Goal: Complete application form

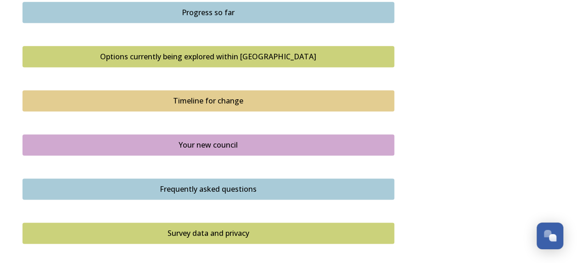
scroll to position [723, 0]
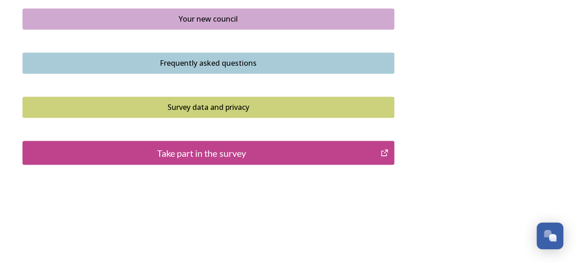
click at [225, 153] on div "Take part in the survey" at bounding box center [202, 153] width 348 height 14
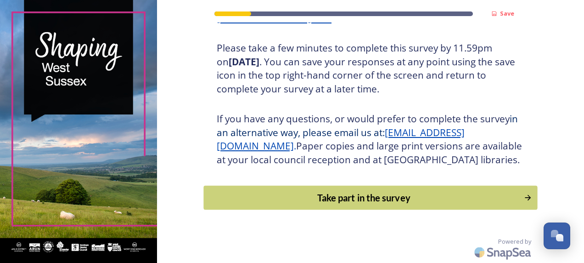
scroll to position [178, 0]
click at [369, 191] on div "Take part in the survey" at bounding box center [363, 198] width 310 height 14
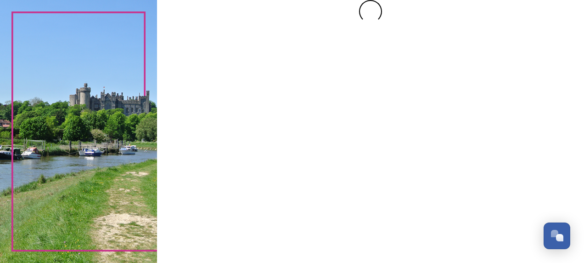
scroll to position [0, 0]
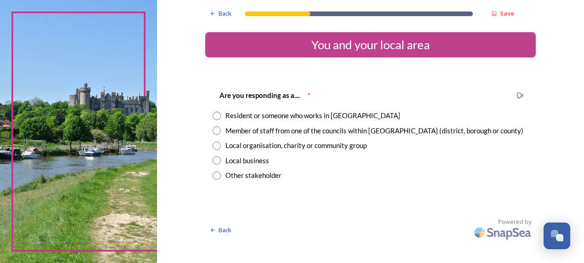
click at [216, 129] on input "radio" at bounding box center [217, 130] width 8 height 8
radio input "true"
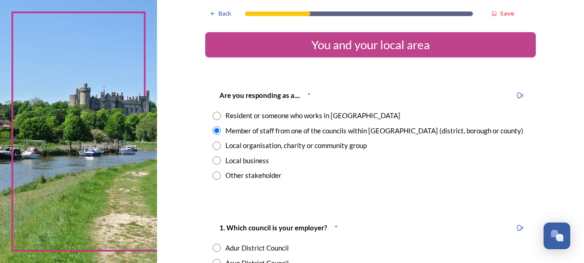
click at [214, 117] on input "radio" at bounding box center [217, 116] width 8 height 8
radio input "true"
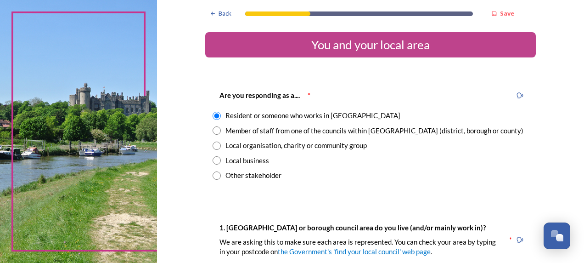
click at [214, 132] on input "radio" at bounding box center [217, 130] width 8 height 8
radio input "true"
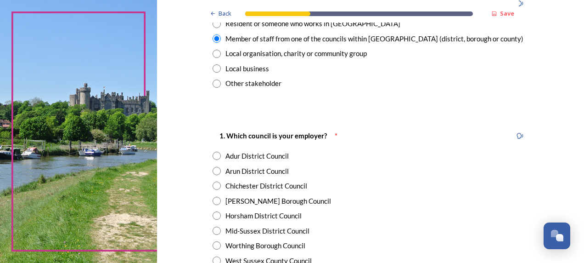
scroll to position [138, 0]
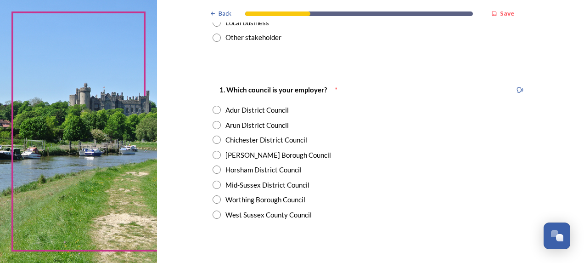
click at [283, 217] on div "West Sussex County Council" at bounding box center [268, 214] width 86 height 11
radio input "true"
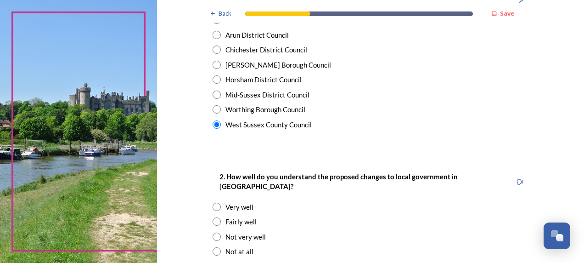
scroll to position [230, 0]
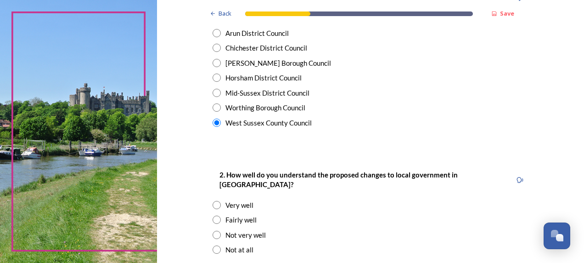
click at [213, 215] on input "radio" at bounding box center [217, 219] width 8 height 8
radio input "true"
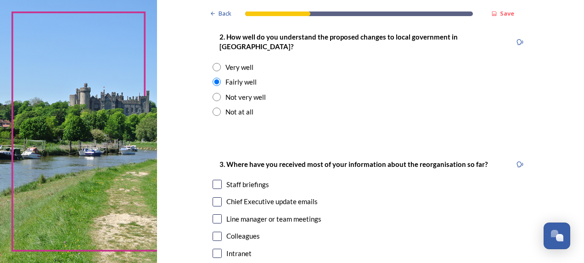
scroll to position [413, 0]
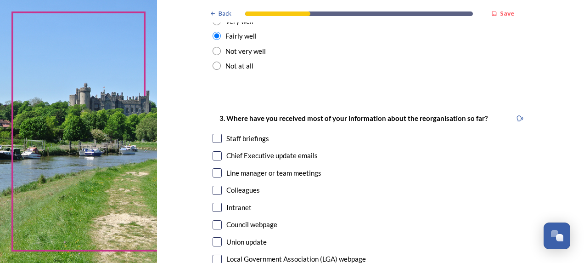
click at [213, 151] on input "checkbox" at bounding box center [217, 155] width 9 height 9
checkbox input "true"
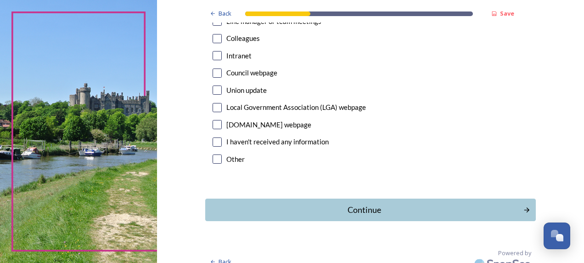
scroll to position [566, 0]
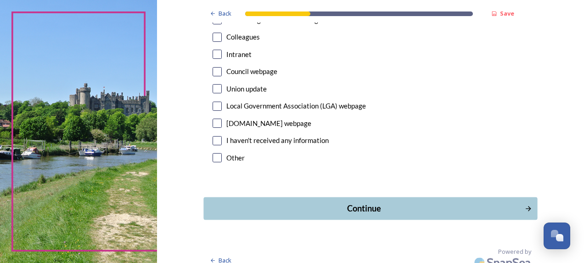
click at [314, 202] on div "Continue" at bounding box center [363, 208] width 311 height 12
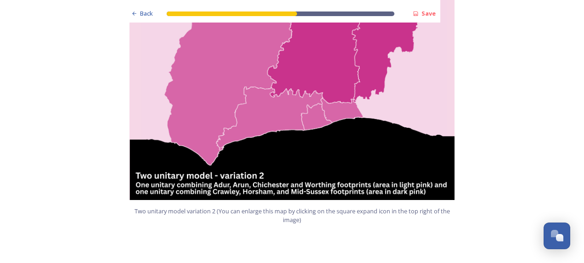
scroll to position [1148, 0]
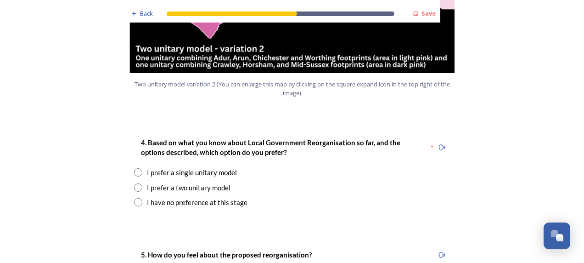
click at [190, 197] on div "I have no preference at this stage" at bounding box center [197, 202] width 101 height 11
radio input "true"
click at [135, 183] on input "radio" at bounding box center [138, 187] width 8 height 8
radio input "true"
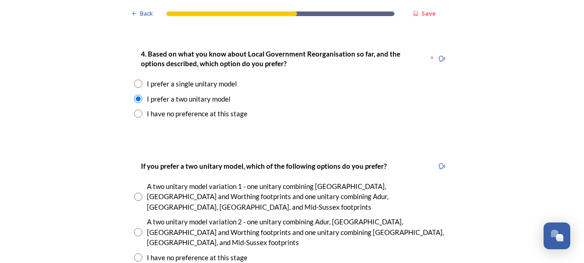
scroll to position [1240, 0]
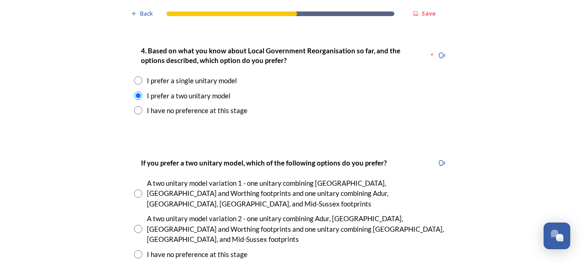
click at [207, 75] on div "I prefer a single unitary model" at bounding box center [192, 80] width 90 height 11
radio input "true"
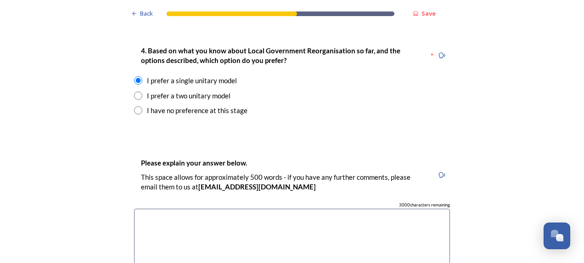
click at [134, 91] on input "radio" at bounding box center [138, 95] width 8 height 8
radio input "true"
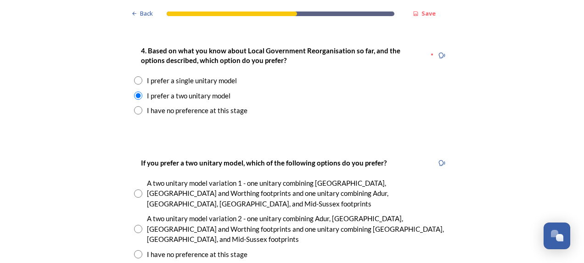
click at [201, 213] on div "A two unitary model variation 2 - one unitary combining Adur, [GEOGRAPHIC_DATA]…" at bounding box center [298, 228] width 303 height 31
radio input "true"
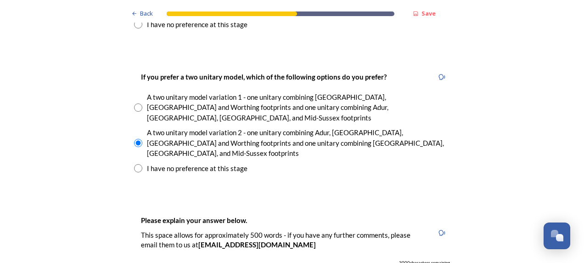
scroll to position [1331, 0]
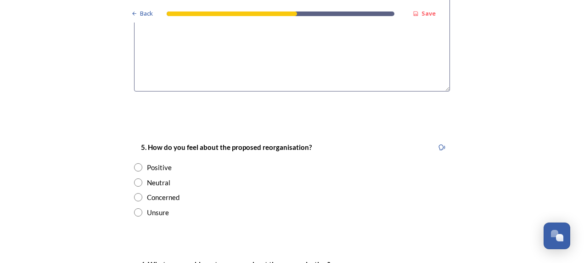
scroll to position [1607, 0]
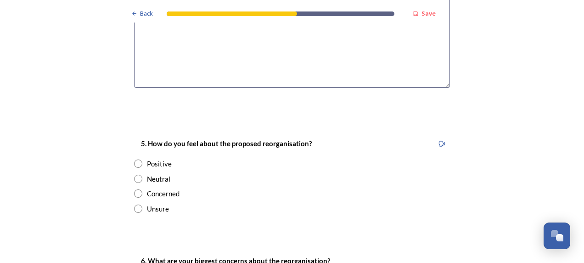
type textarea "Best reflects my lifestyle and work requirements."
click at [134, 204] on input "radio" at bounding box center [138, 208] width 8 height 8
radio input "true"
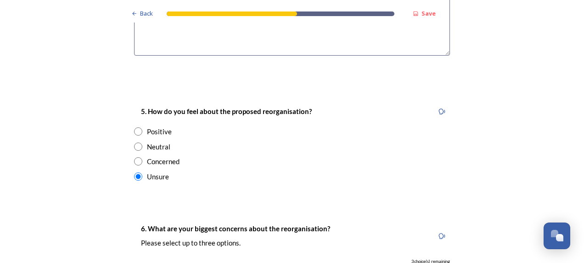
scroll to position [1745, 0]
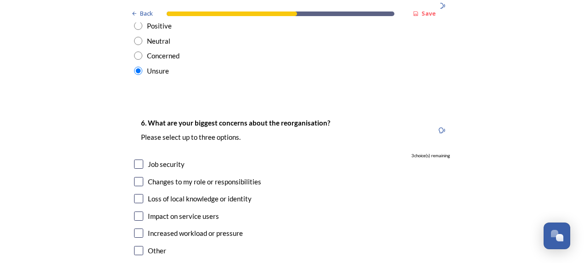
click at [135, 159] on input "checkbox" at bounding box center [138, 163] width 9 height 9
checkbox input "true"
click at [138, 177] on input "checkbox" at bounding box center [138, 181] width 9 height 9
checkbox input "true"
click at [140, 228] on input "checkbox" at bounding box center [138, 232] width 9 height 9
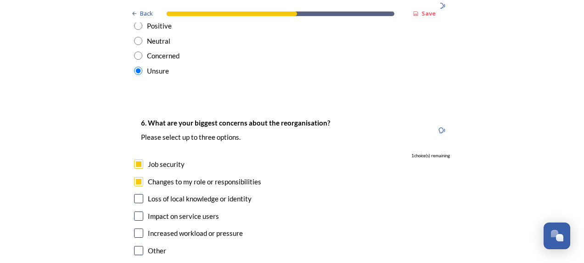
checkbox input "true"
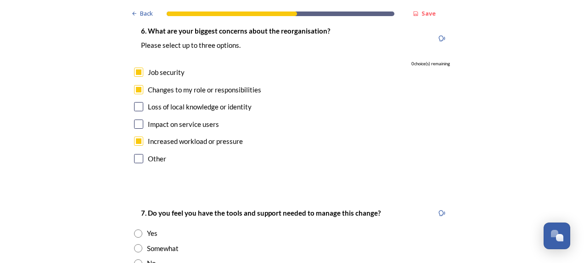
click at [135, 259] on input "radio" at bounding box center [138, 263] width 8 height 8
radio input "true"
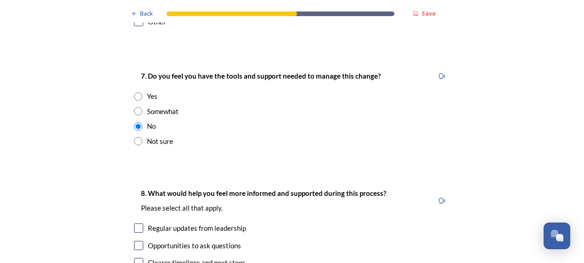
scroll to position [1974, 0]
click at [211, 222] on div "Regular updates from leadership" at bounding box center [197, 227] width 98 height 11
checkbox input "true"
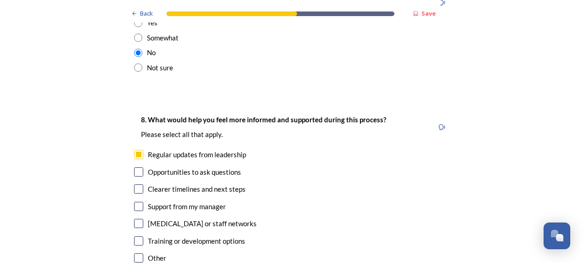
scroll to position [2066, 0]
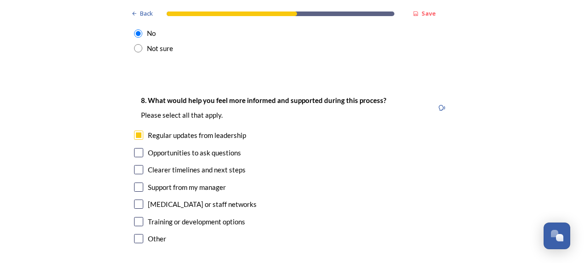
click at [134, 165] on input "checkbox" at bounding box center [138, 169] width 9 height 9
checkbox input "true"
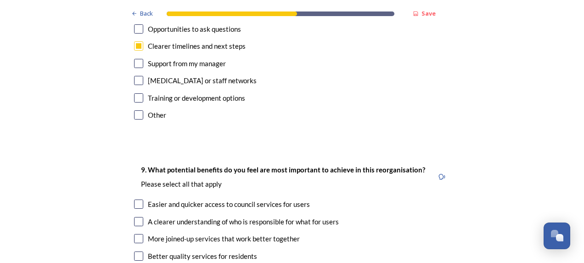
scroll to position [2204, 0]
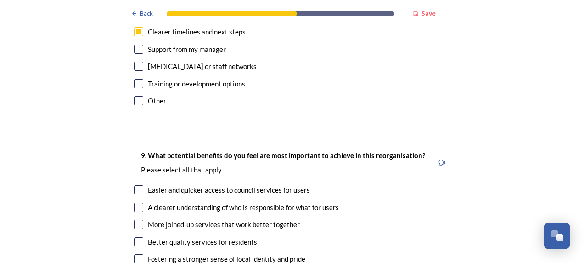
checkbox input "true"
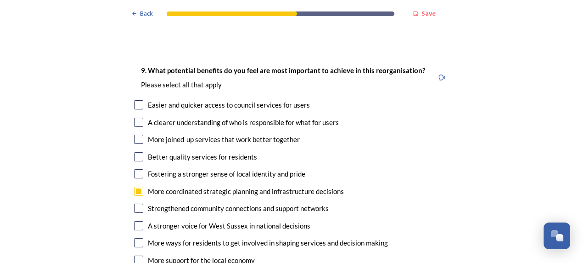
scroll to position [2296, 0]
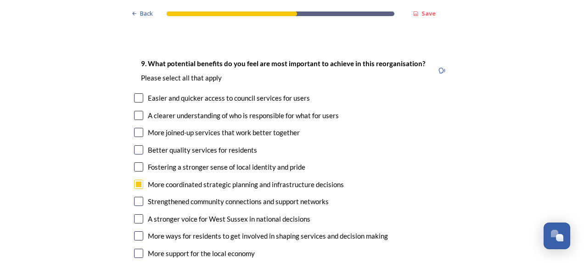
click at [134, 214] on input "checkbox" at bounding box center [138, 218] width 9 height 9
checkbox input "true"
click at [140, 93] on div "Easier and quicker access to council services for users" at bounding box center [292, 98] width 316 height 11
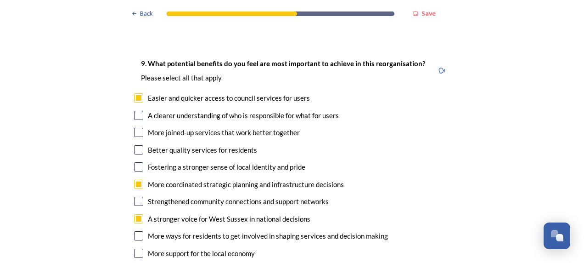
checkbox input "true"
click at [135, 128] on input "checkbox" at bounding box center [138, 132] width 9 height 9
checkbox input "true"
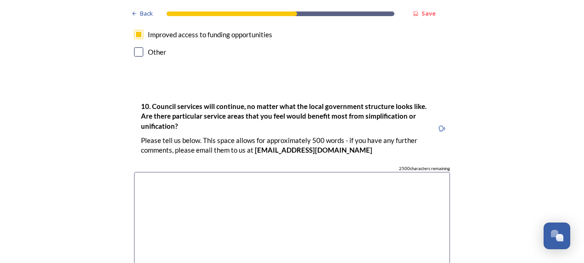
scroll to position [2571, 0]
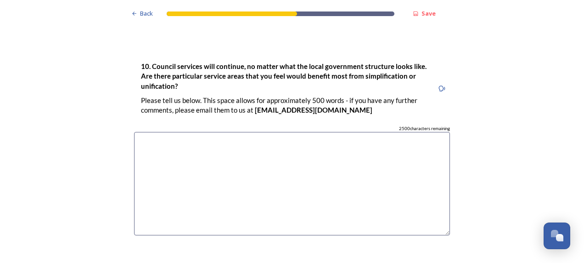
click at [226, 132] on textarea at bounding box center [292, 183] width 316 height 103
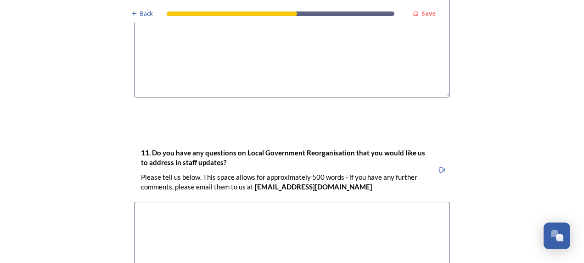
scroll to position [2819, 0]
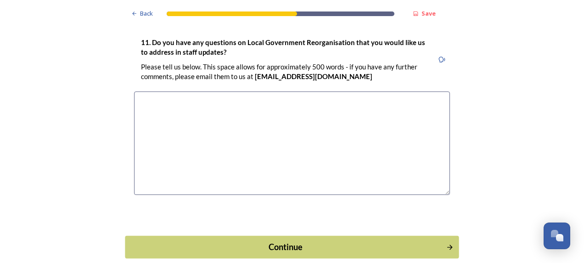
click at [236, 240] on div "Continue" at bounding box center [285, 246] width 311 height 12
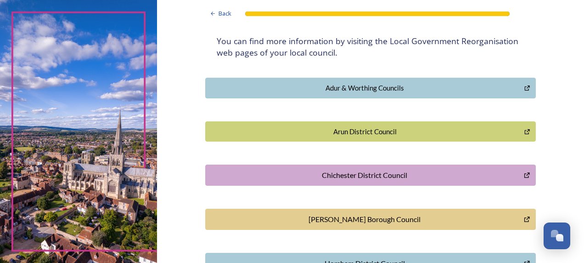
scroll to position [184, 0]
